Goal: Information Seeking & Learning: Learn about a topic

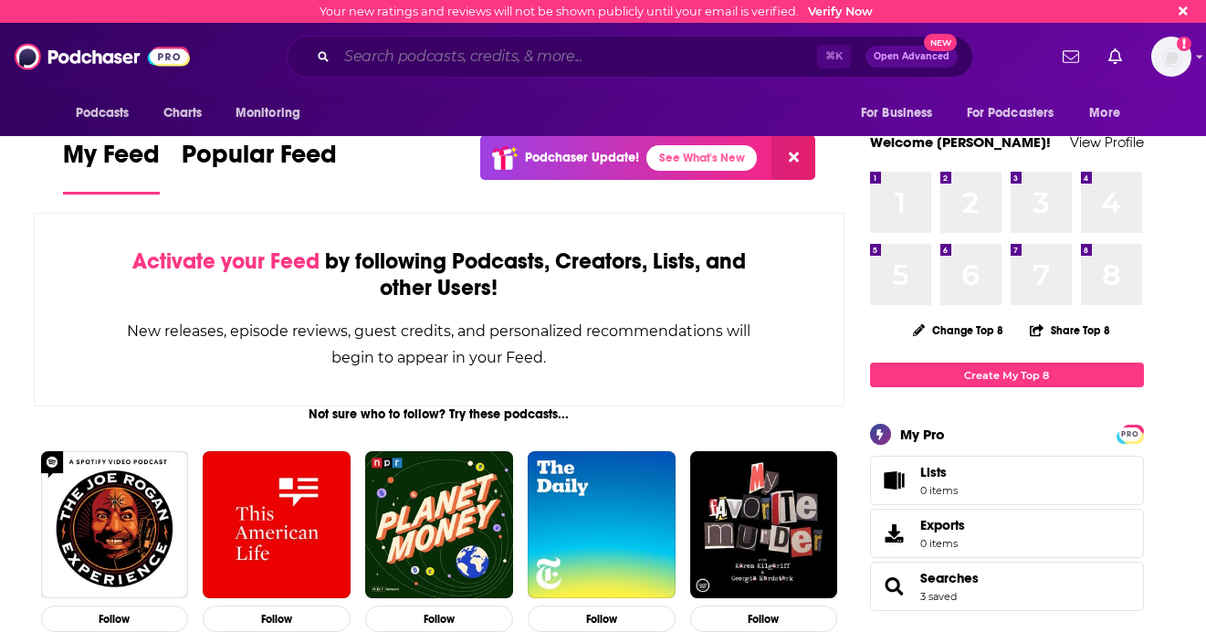
click at [729, 57] on input "Search podcasts, credits, & more..." at bounding box center [577, 56] width 480 height 29
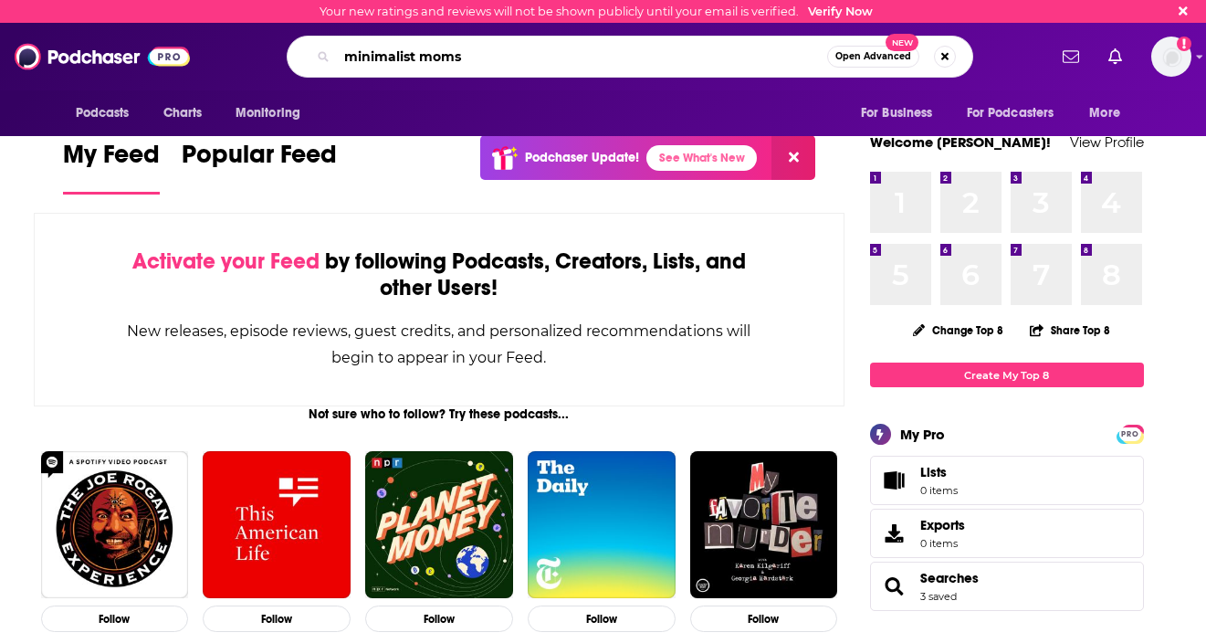
type input "minimalist moms"
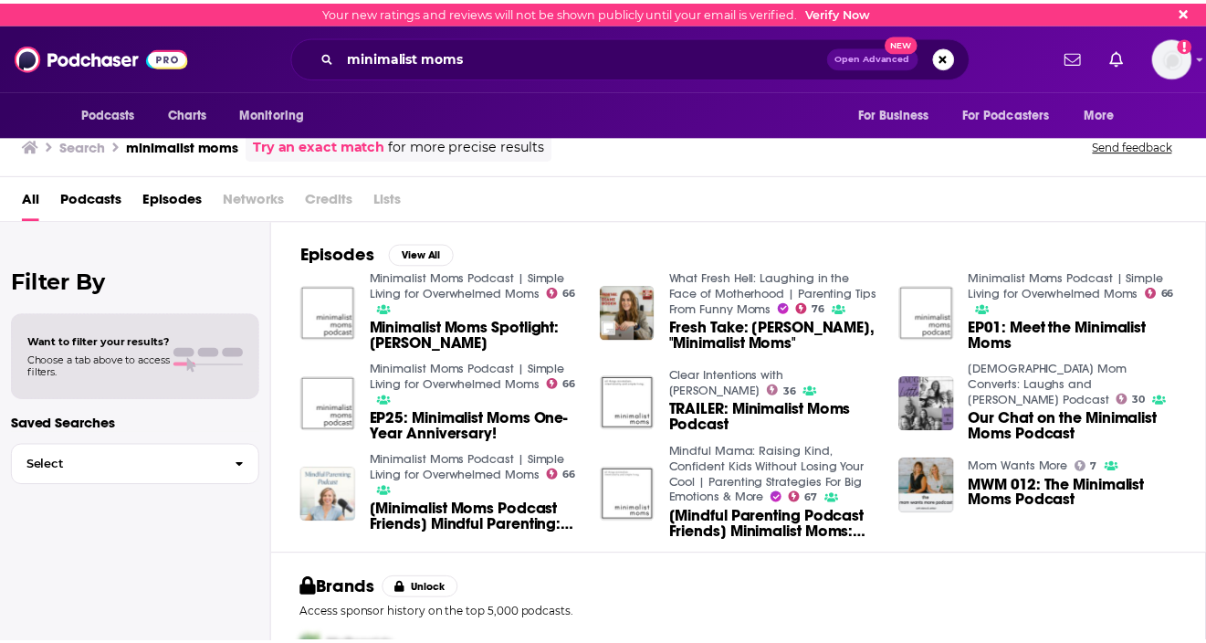
scroll to position [24, 0]
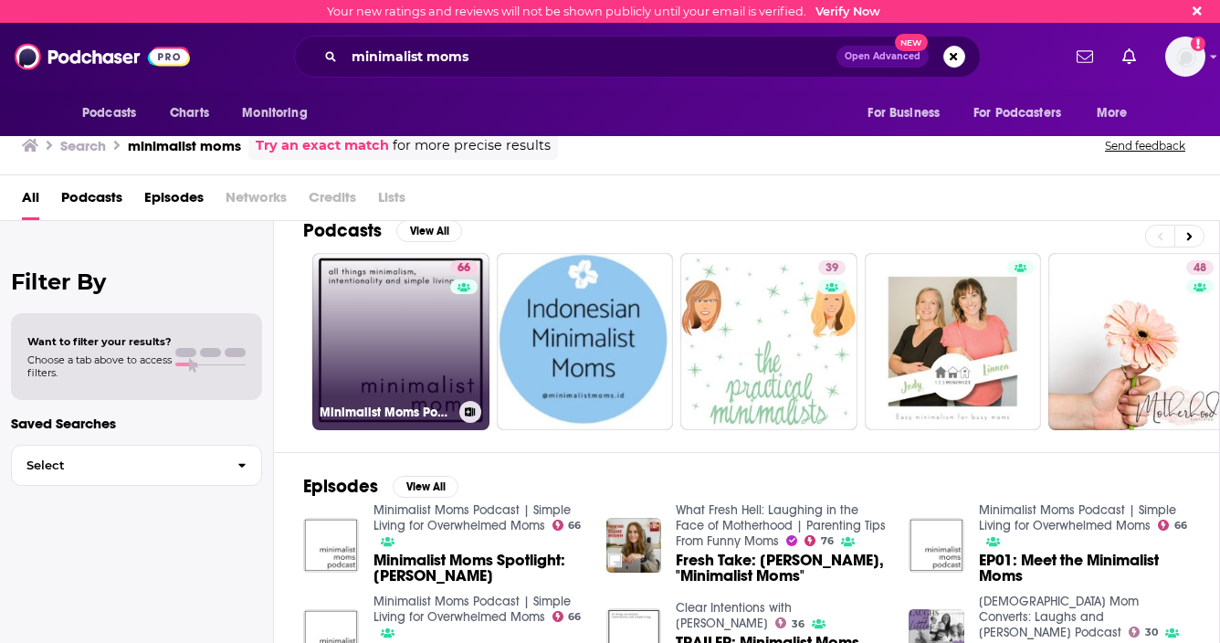
click at [434, 316] on link "66 Minimalist Moms Podcast | Simple Living for Overwhelmed Moms" at bounding box center [400, 341] width 177 height 177
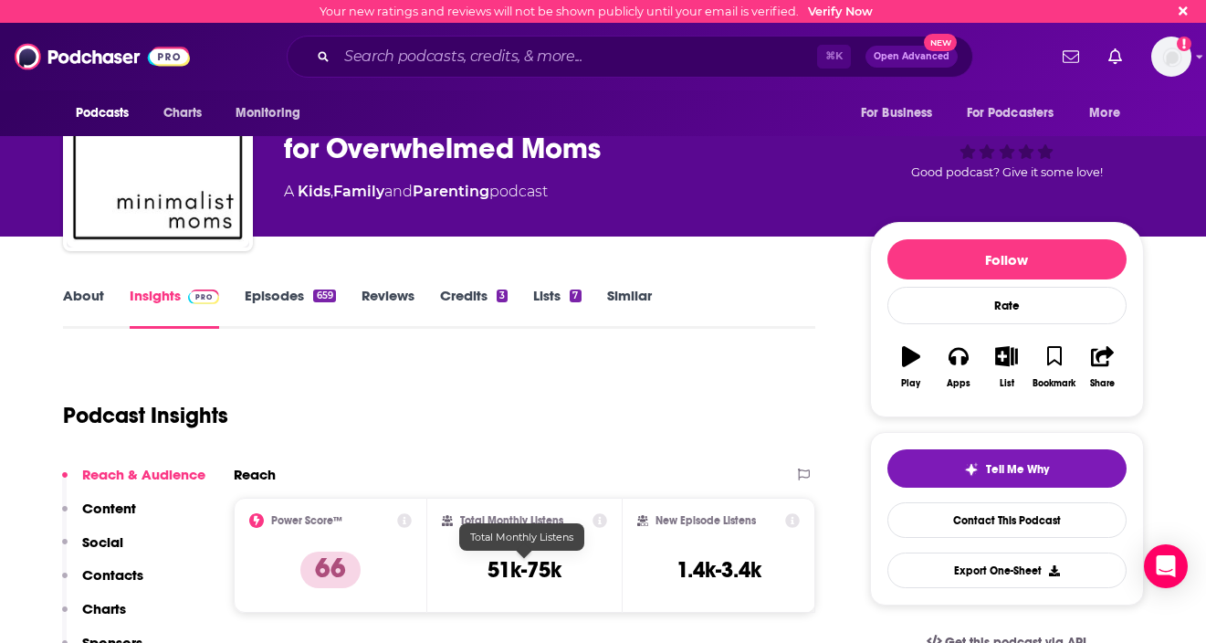
scroll to position [144, 0]
